Goal: Find specific page/section: Locate a particular part of the current website

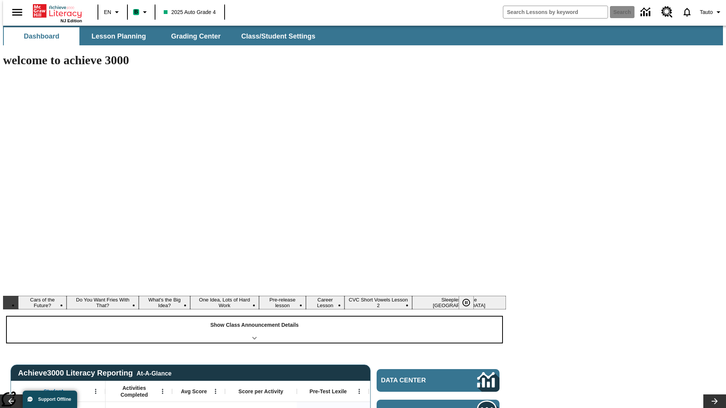
click at [255, 317] on div "Show Class Announcement Details" at bounding box center [254, 330] width 495 height 26
